Goal: Information Seeking & Learning: Learn about a topic

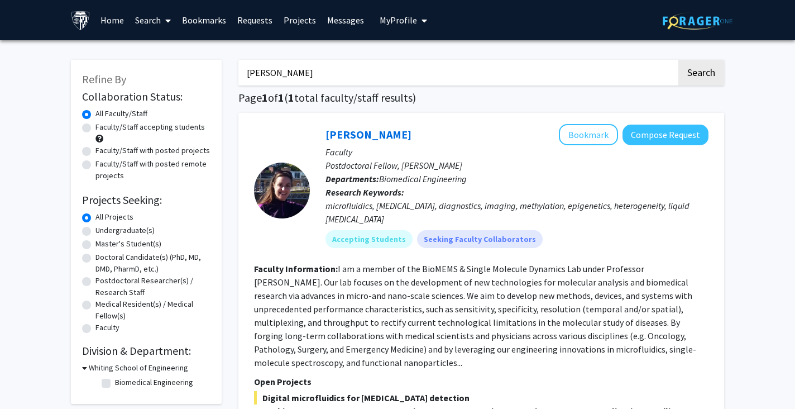
scroll to position [137, 0]
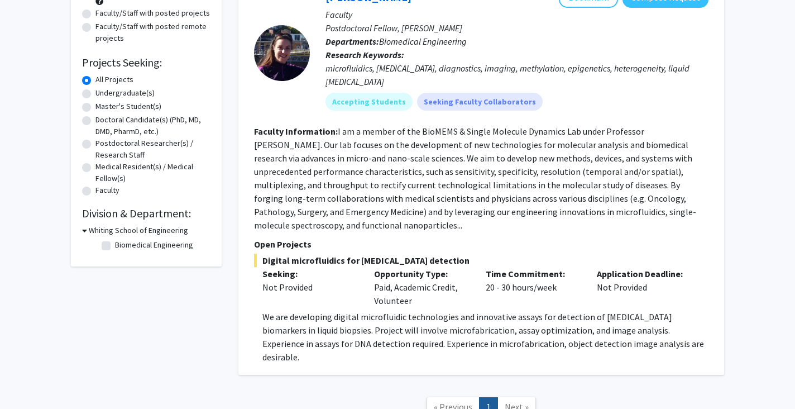
click at [684, 199] on fg-read-more "I am a member of the BioMEMS & Single Molecule Dynamics Lab under Professor [PE…" at bounding box center [475, 178] width 442 height 105
click at [692, 202] on section "Faculty Information: I am a member of the BioMEMS & Single Molecule Dynamics La…" at bounding box center [481, 177] width 454 height 107
click at [660, 202] on fg-read-more "I am a member of the BioMEMS & Single Molecule Dynamics Lab under Professor [PE…" at bounding box center [475, 178] width 442 height 105
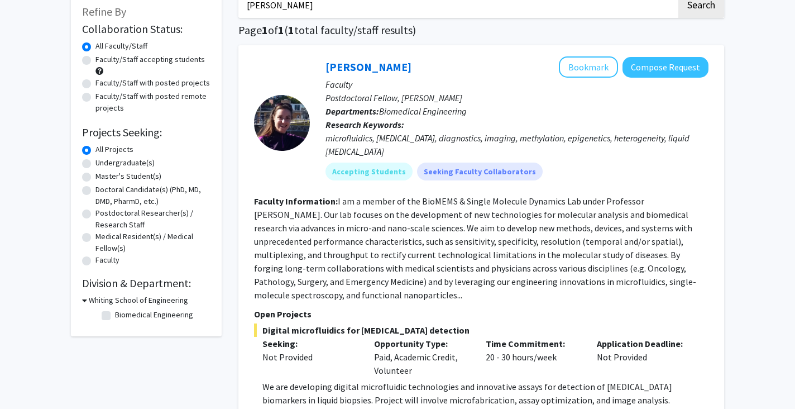
scroll to position [55, 0]
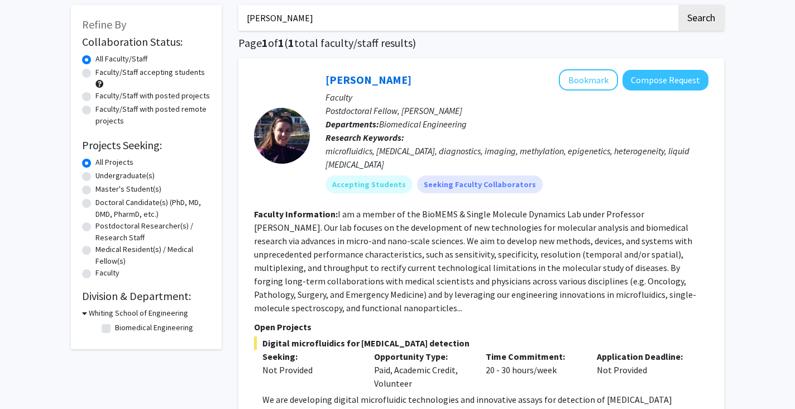
click at [496, 116] on p "Postdoctoral Fellow, [PERSON_NAME]" at bounding box center [516, 110] width 383 height 13
click at [357, 81] on link "[PERSON_NAME]" at bounding box center [368, 80] width 86 height 14
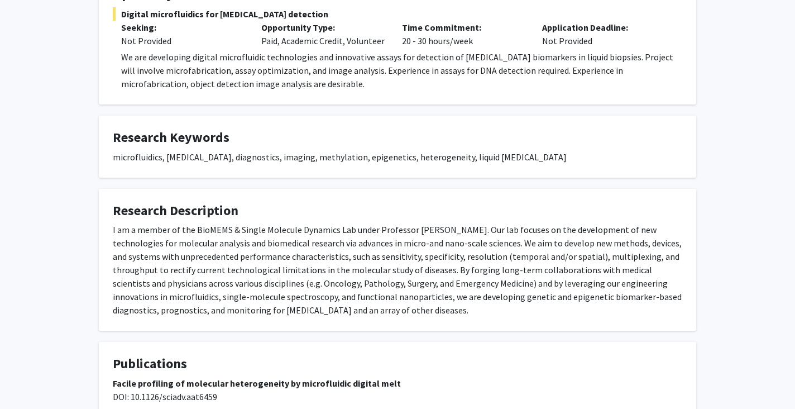
scroll to position [235, 0]
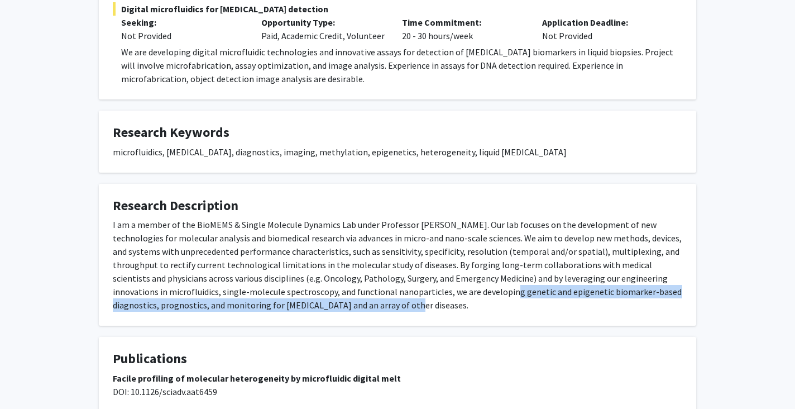
drag, startPoint x: 393, startPoint y: 292, endPoint x: 449, endPoint y: 306, distance: 57.4
click at [449, 306] on div "I am a member of the BioMEMS & Single Molecule Dynamics Lab under Professor Jef…" at bounding box center [397, 265] width 569 height 94
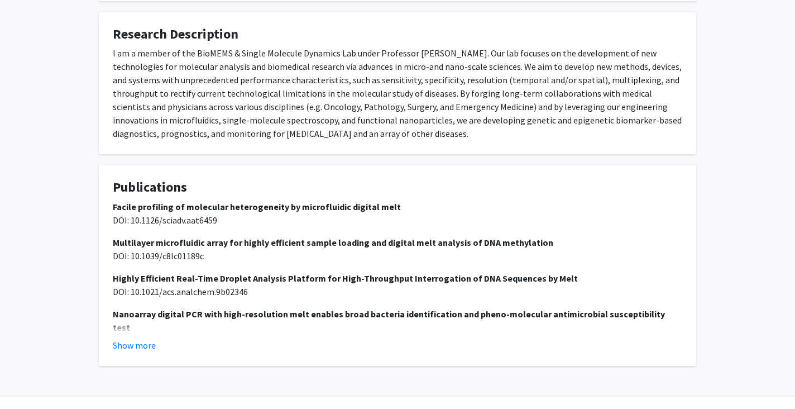
scroll to position [407, 0]
drag, startPoint x: 208, startPoint y: 254, endPoint x: 111, endPoint y: 258, distance: 97.2
click at [111, 258] on fg-card "Publications Facile profiling of molecular heterogeneity by microfluidic digita…" at bounding box center [397, 265] width 597 height 200
drag, startPoint x: 246, startPoint y: 292, endPoint x: 66, endPoint y: 292, distance: 179.1
click at [66, 292] on div "Chrissy O'Keefe Bookmark Compose Request Titles: Postdoctoral Fellow, Wang Lab …" at bounding box center [397, 17] width 795 height 768
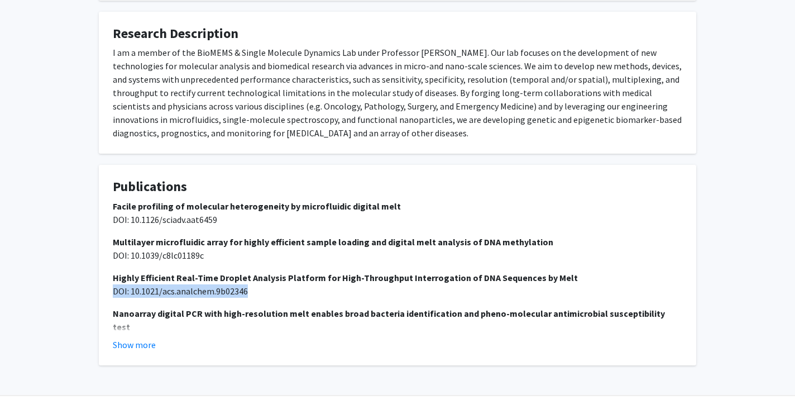
copy span "DOI: 10.1021/acs.analchem.9b02346"
click at [131, 346] on button "Show more" at bounding box center [134, 344] width 43 height 13
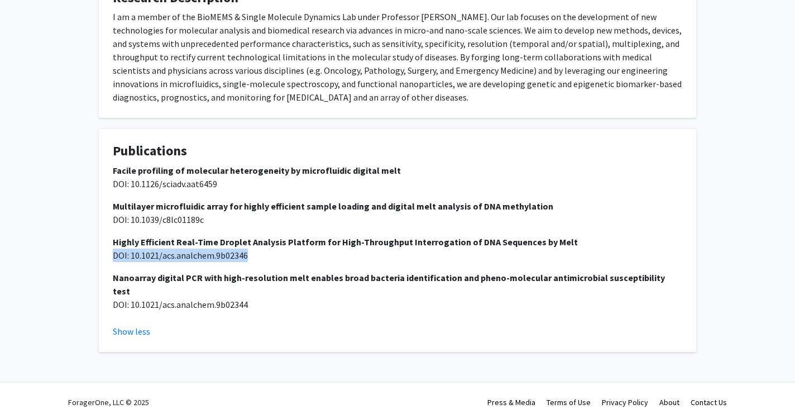
scroll to position [442, 0]
